Goal: Transaction & Acquisition: Subscribe to service/newsletter

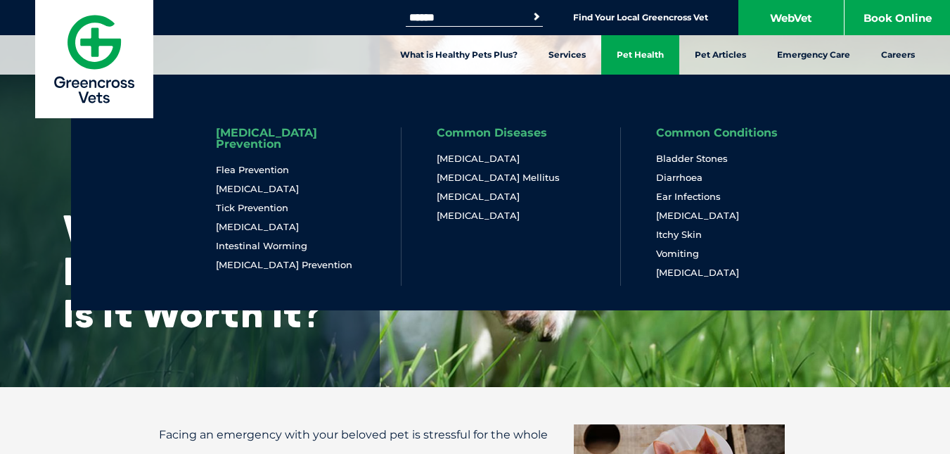
click at [627, 65] on link "Pet Health" at bounding box center [640, 54] width 78 height 39
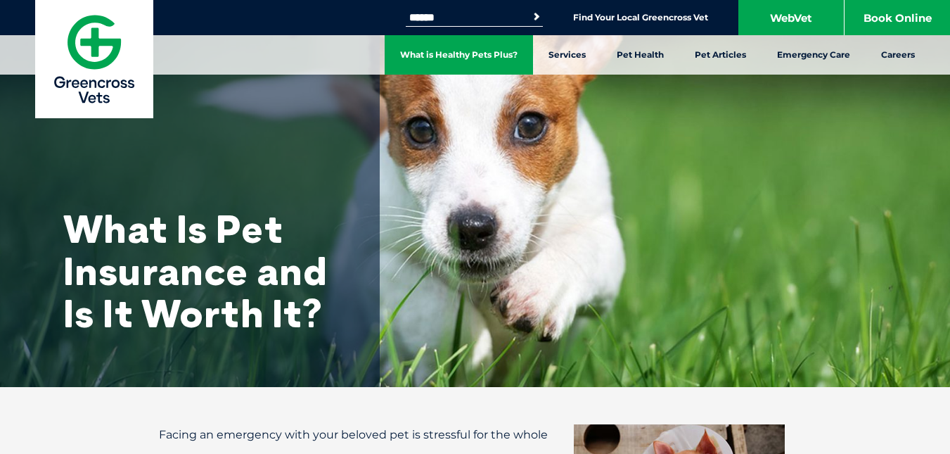
click at [492, 60] on link "What is Healthy Pets Plus?" at bounding box center [459, 54] width 148 height 39
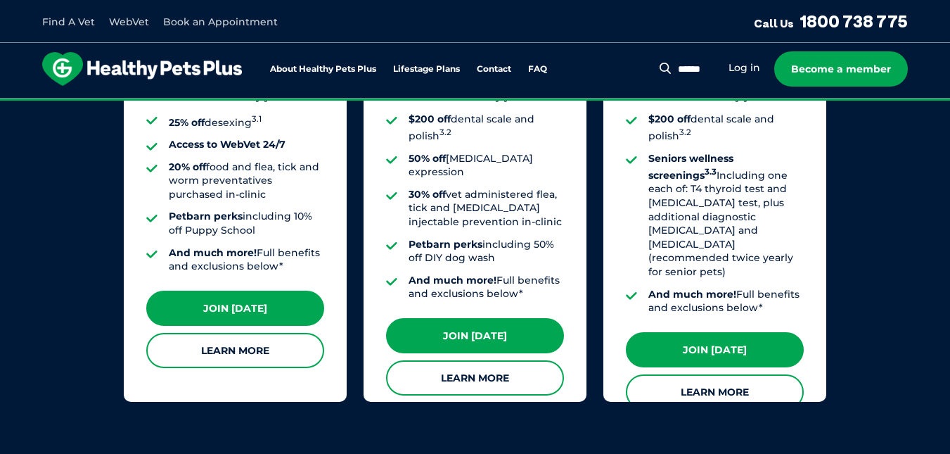
scroll to position [1347, 0]
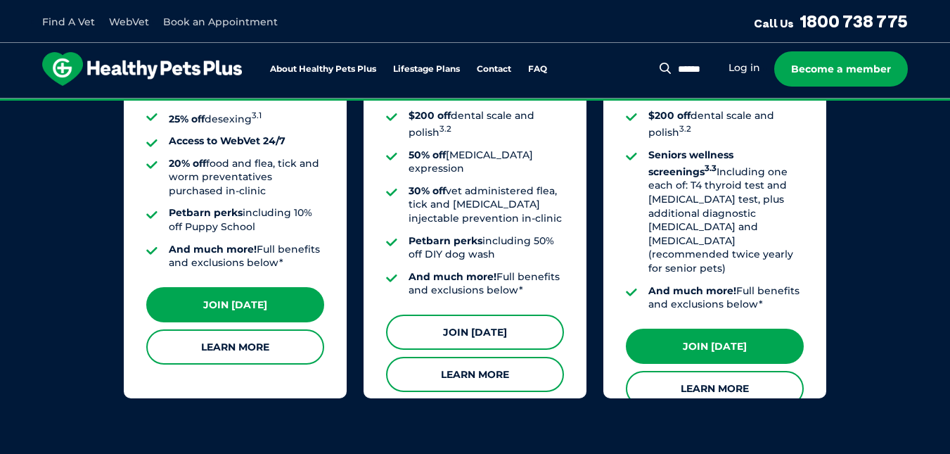
click at [440, 314] on link "Join [DATE]" at bounding box center [475, 331] width 178 height 35
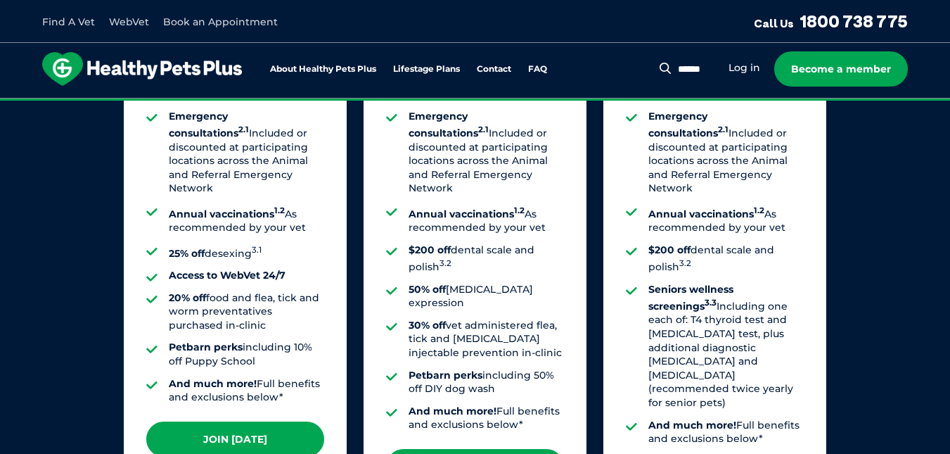
scroll to position [1325, 0]
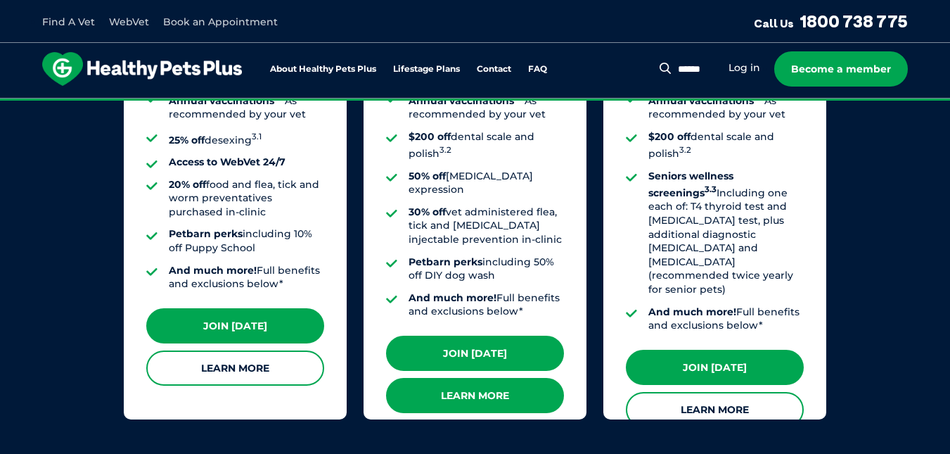
click at [496, 378] on link "Learn More" at bounding box center [475, 395] width 178 height 35
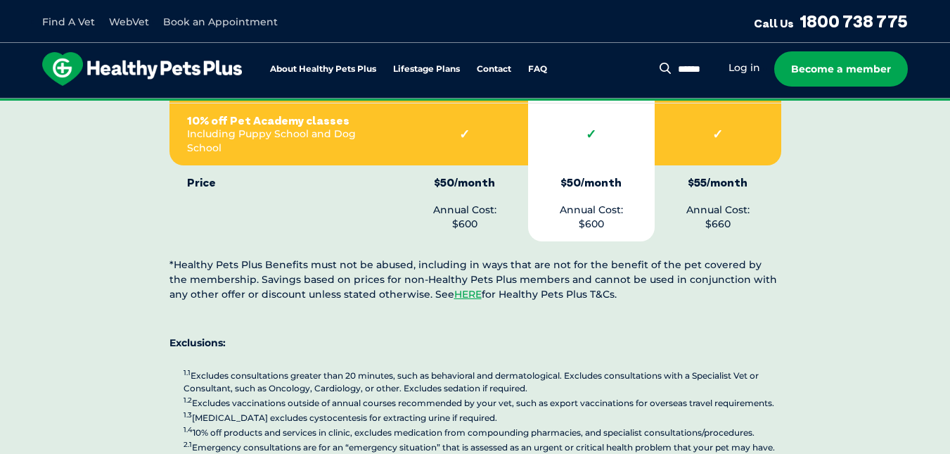
scroll to position [3476, 0]
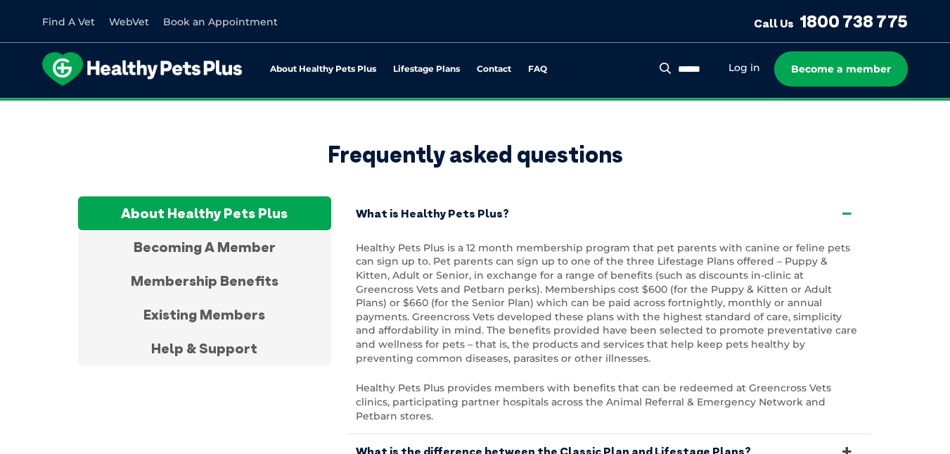
scroll to position [4702, 0]
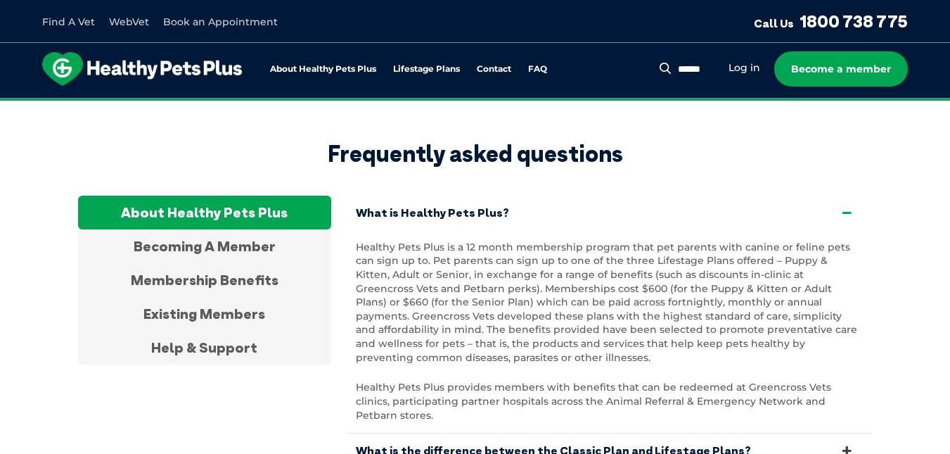
click at [410, 433] on link "What is the difference between the Classic Plan and Lifestage Plans?" at bounding box center [608, 450] width 527 height 34
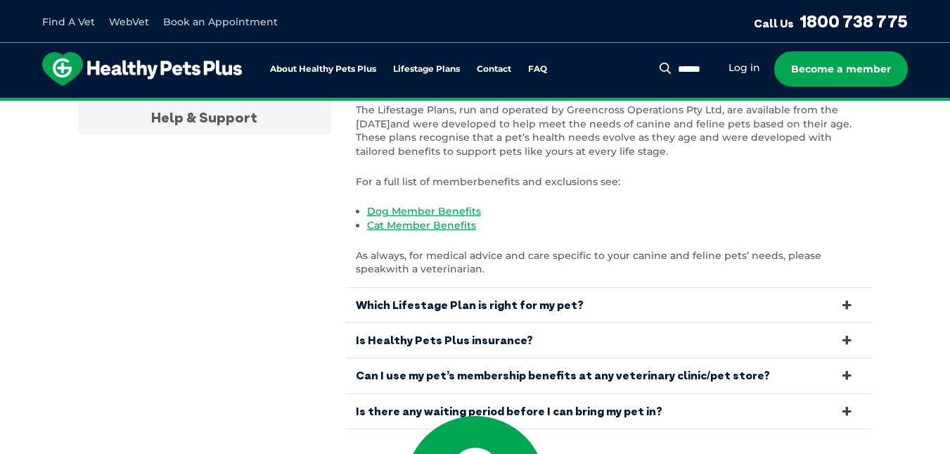
scroll to position [4933, 0]
click at [373, 287] on link "Which Lifestage Plan is right for my pet?" at bounding box center [608, 304] width 527 height 34
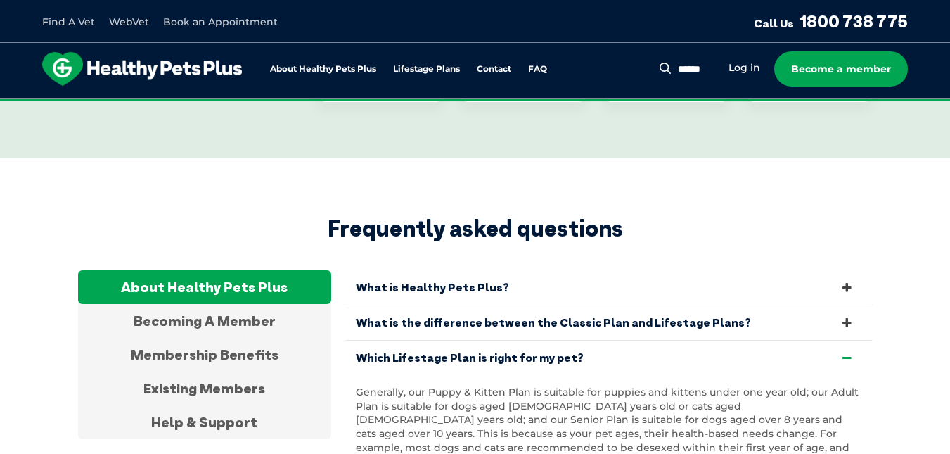
scroll to position [4626, 0]
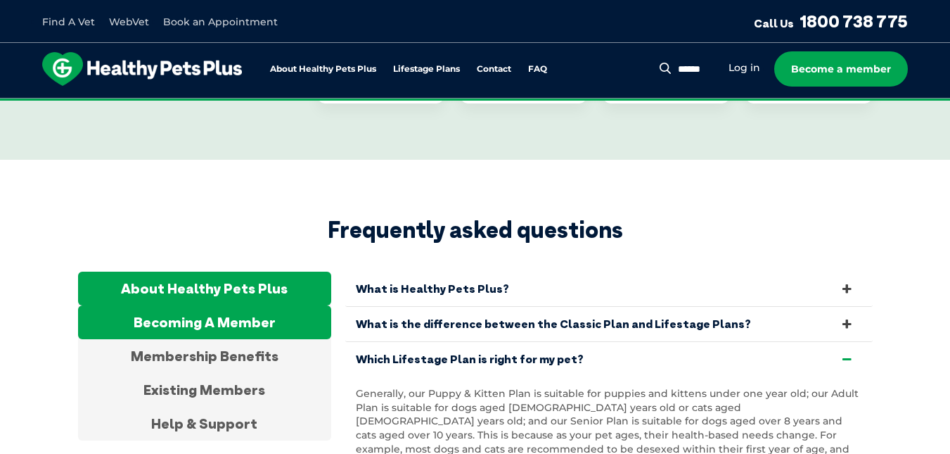
click at [275, 305] on div "Becoming A Member" at bounding box center [204, 322] width 253 height 34
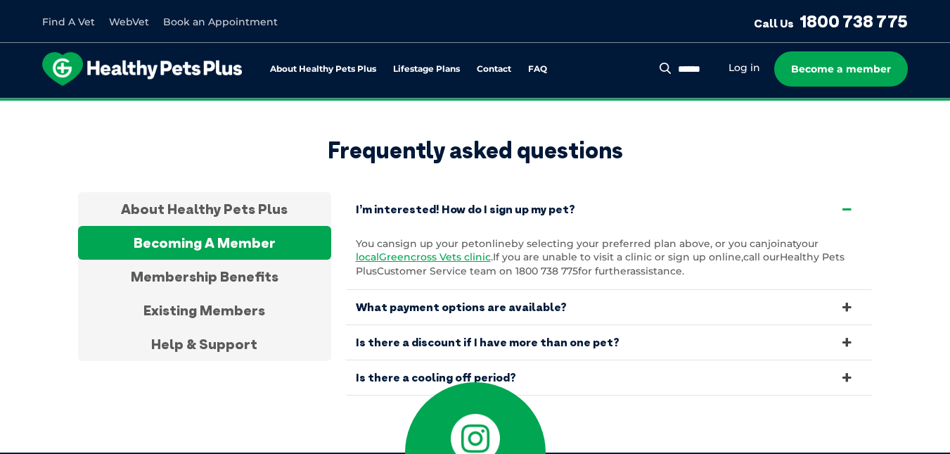
scroll to position [4706, 0]
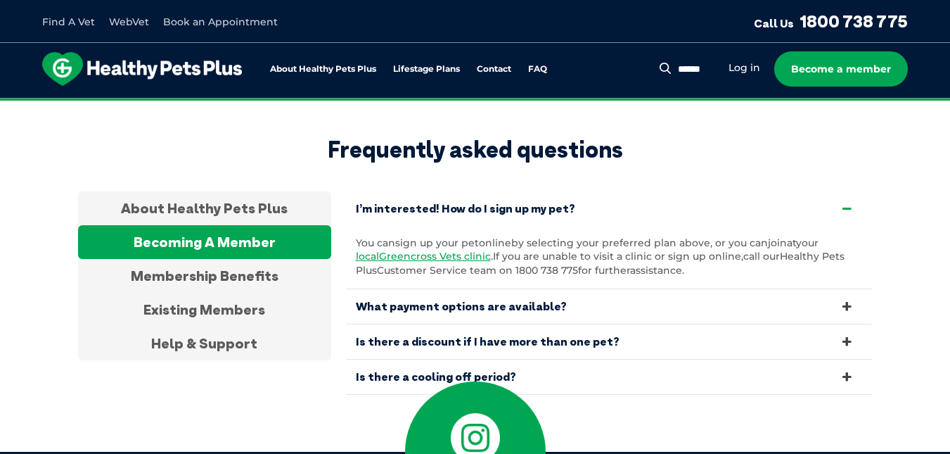
click at [387, 359] on link "Is there a cooling off period?" at bounding box center [608, 376] width 527 height 34
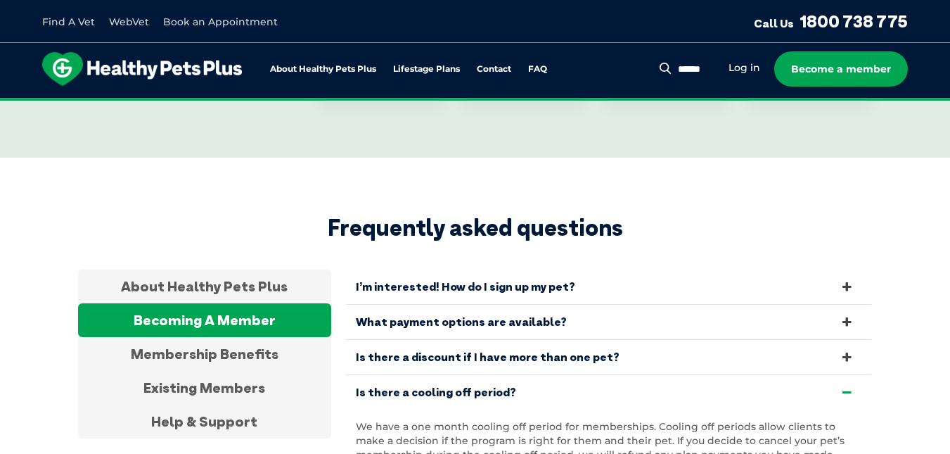
scroll to position [4626, 0]
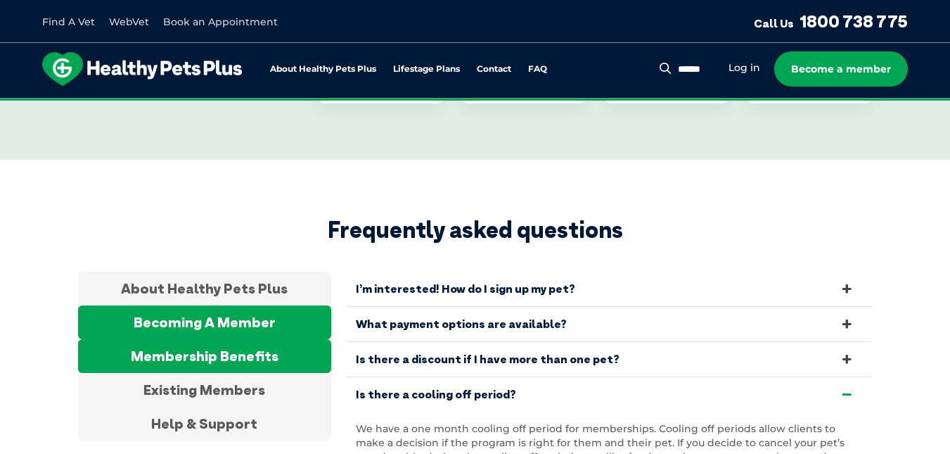
click at [281, 339] on div "Membership Benefits" at bounding box center [204, 356] width 253 height 34
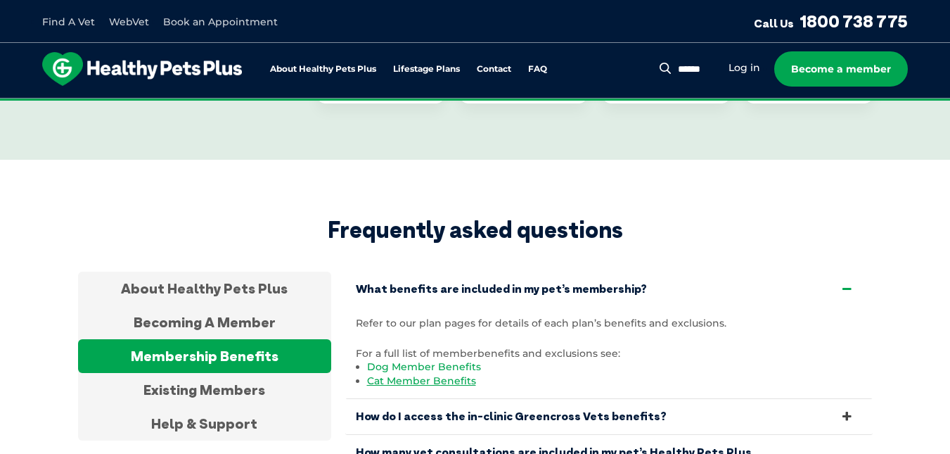
click at [378, 360] on link "Dog Member Benefits" at bounding box center [424, 366] width 114 height 13
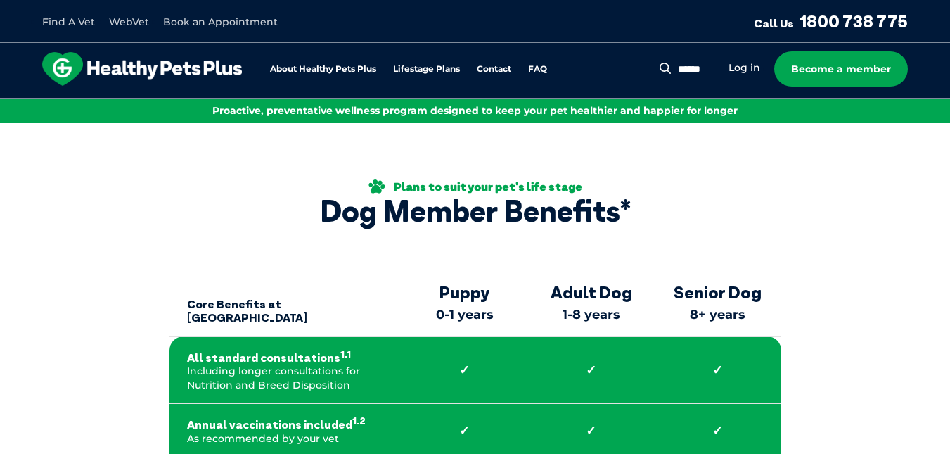
scroll to position [111, 0]
